Goal: Task Accomplishment & Management: Manage account settings

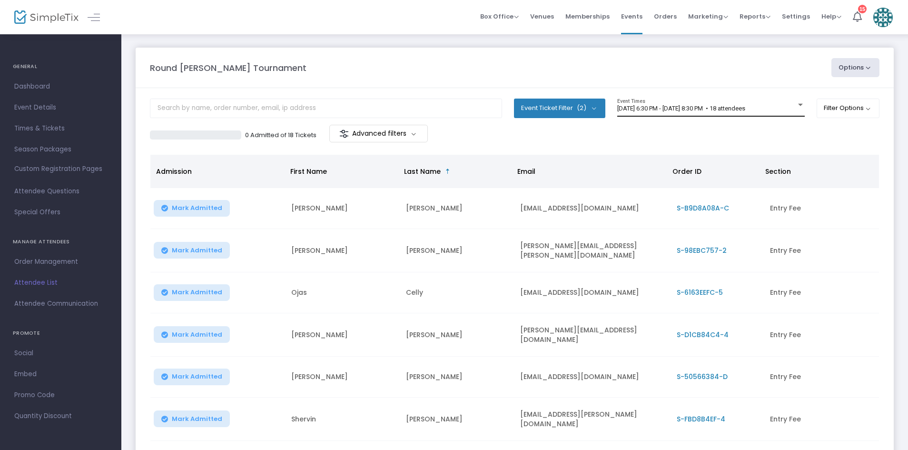
click at [745, 108] on span "[DATE] 6:30 PM - [DATE] 8:30 PM • 18 attendees" at bounding box center [681, 108] width 128 height 7
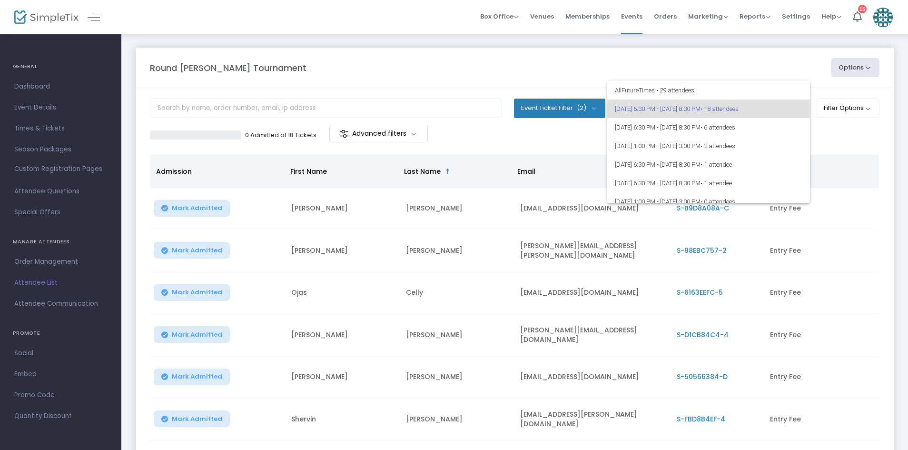
click at [690, 57] on div at bounding box center [454, 225] width 908 height 450
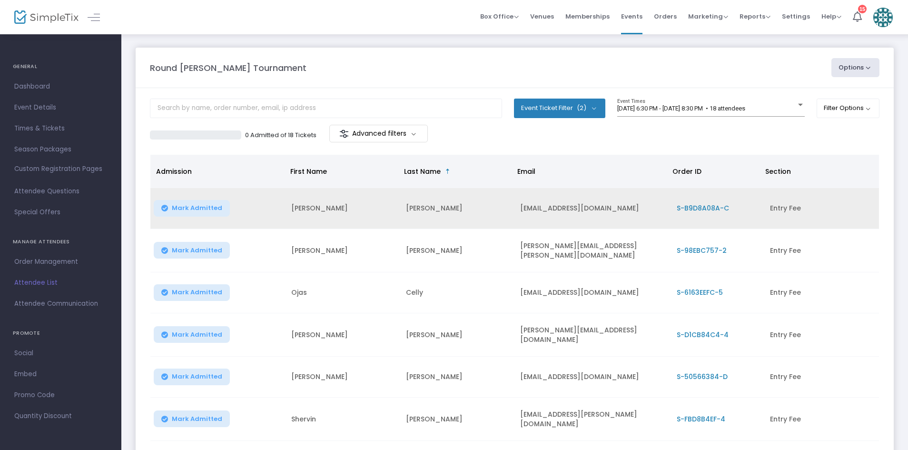
click at [520, 219] on td "[EMAIL_ADDRESS][DOMAIN_NAME]" at bounding box center [592, 208] width 156 height 41
click at [205, 209] on span "Mark Admitted" at bounding box center [197, 208] width 50 height 8
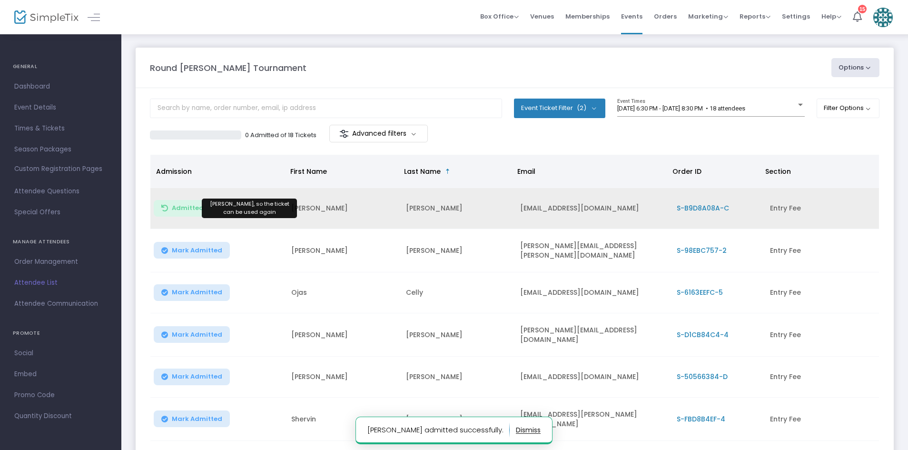
click at [198, 209] on span "Admitted" at bounding box center [188, 208] width 32 height 8
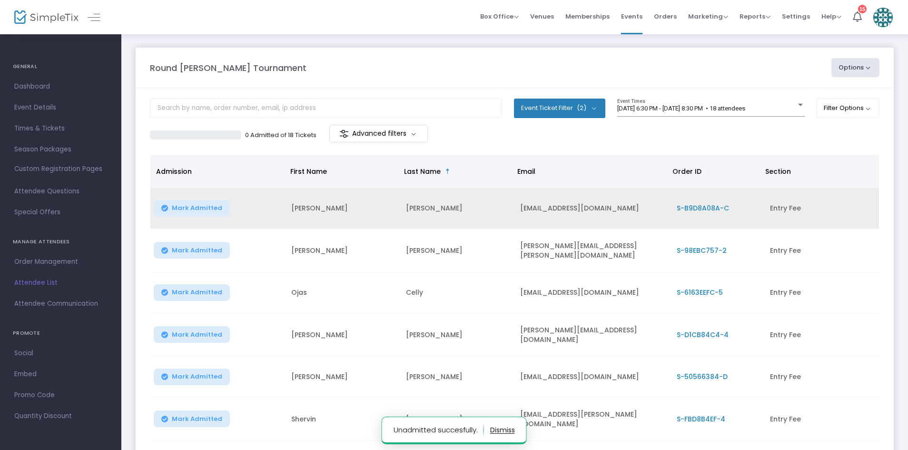
click at [451, 216] on td "[PERSON_NAME]" at bounding box center [457, 208] width 115 height 41
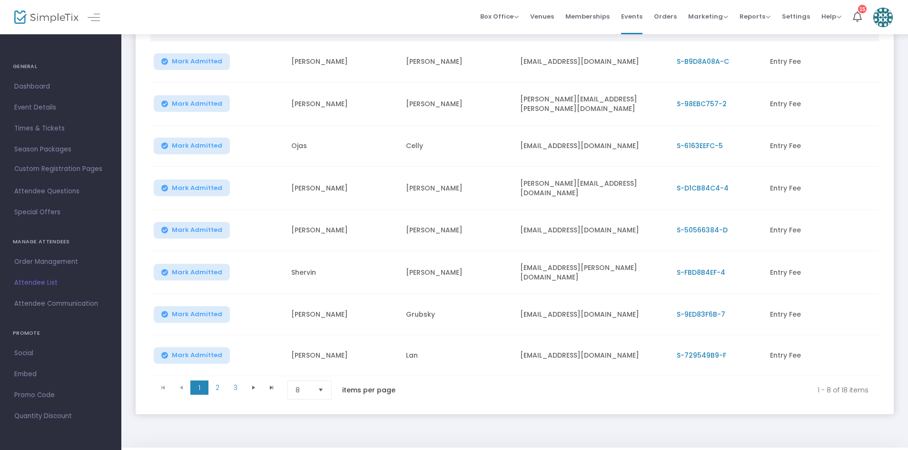
scroll to position [157, 0]
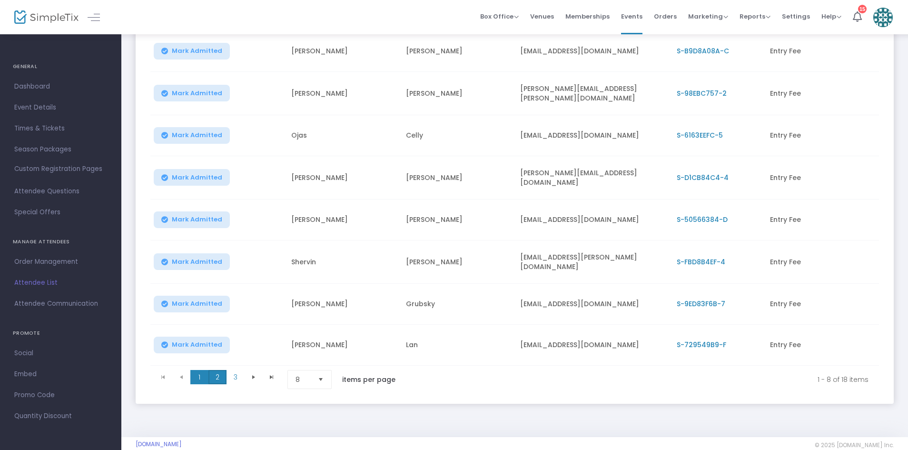
click at [219, 372] on span "2" at bounding box center [217, 377] width 18 height 14
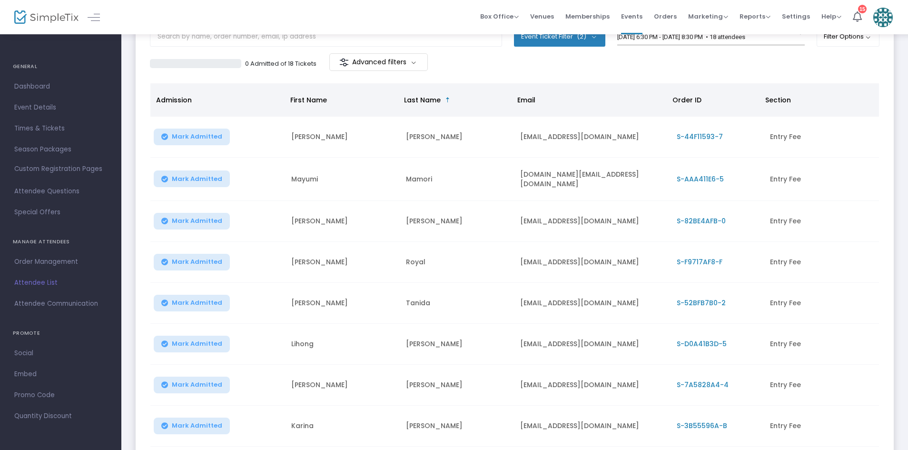
scroll to position [169, 0]
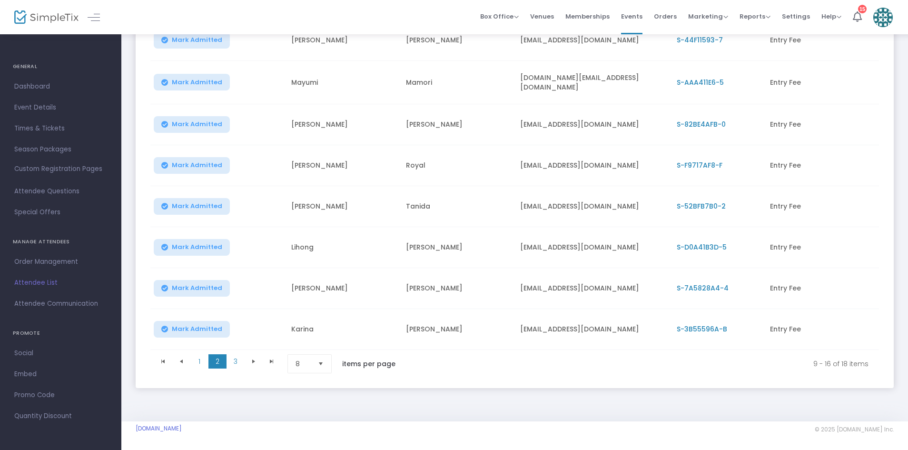
click at [236, 366] on li "3" at bounding box center [235, 363] width 18 height 19
click at [237, 356] on span "3" at bounding box center [235, 361] width 18 height 14
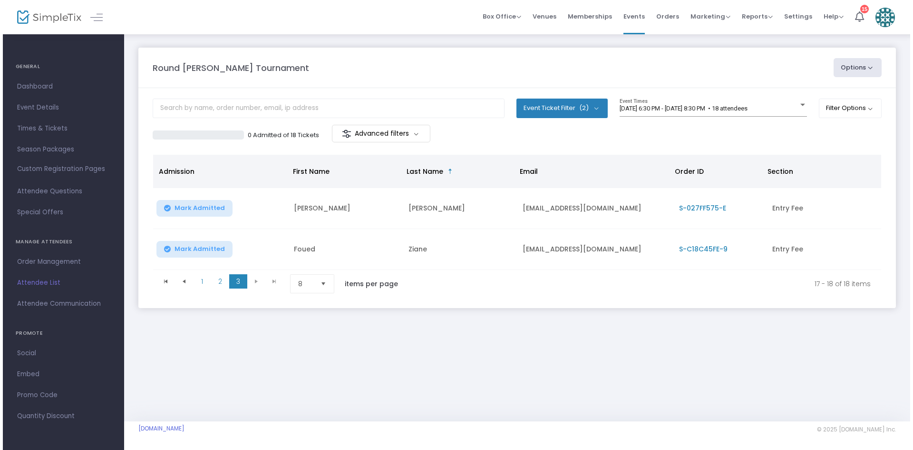
scroll to position [0, 0]
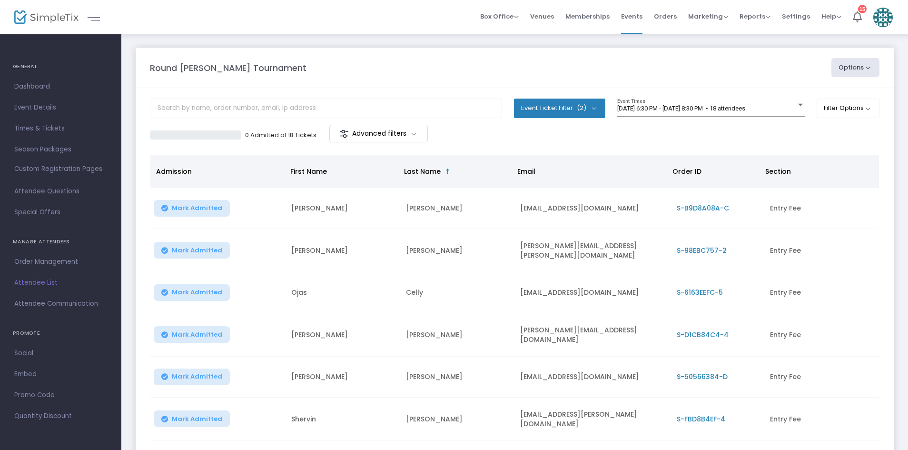
scroll to position [169, 0]
